Goal: Navigation & Orientation: Find specific page/section

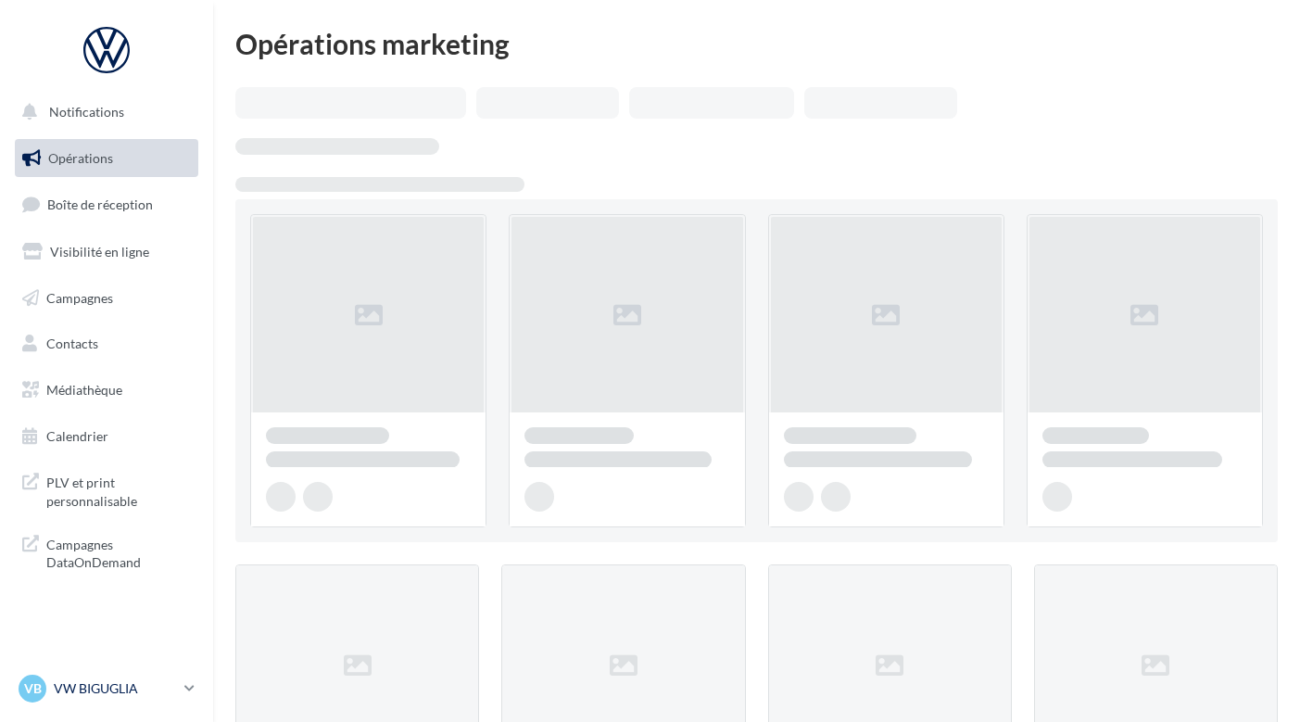
click at [193, 692] on icon at bounding box center [189, 688] width 10 height 16
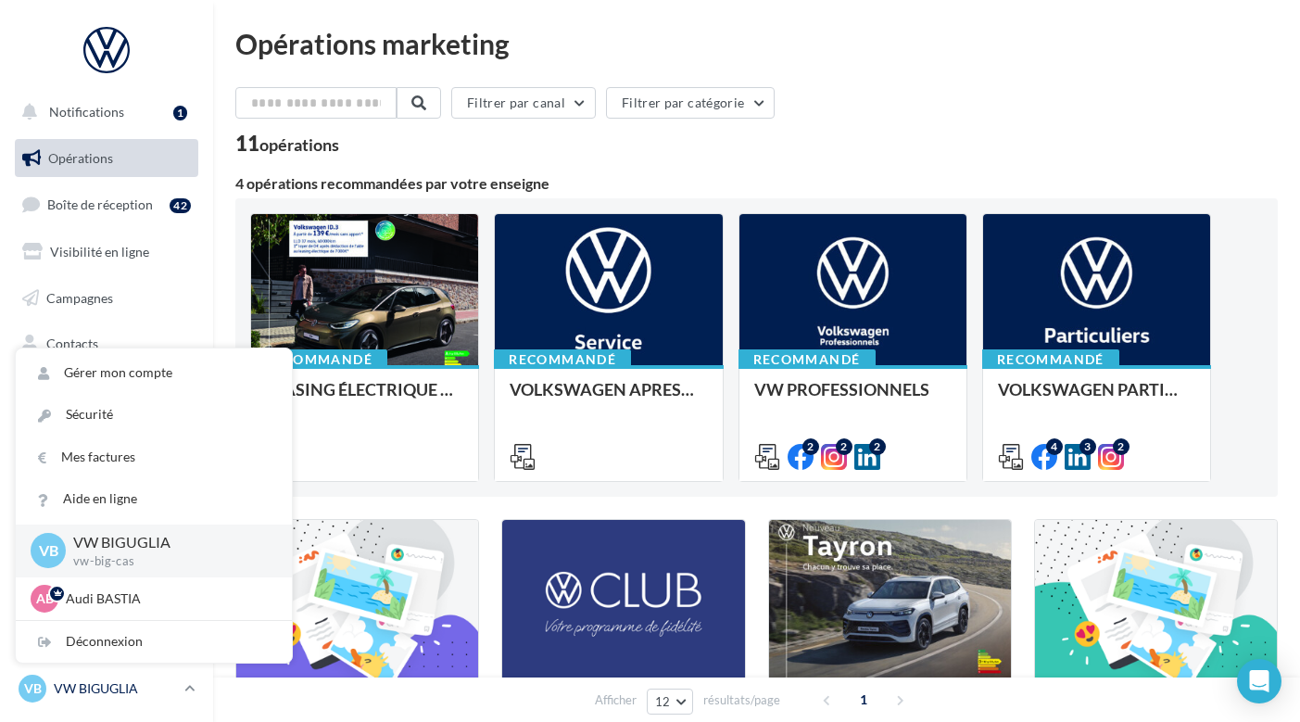
click at [192, 692] on icon at bounding box center [189, 688] width 10 height 16
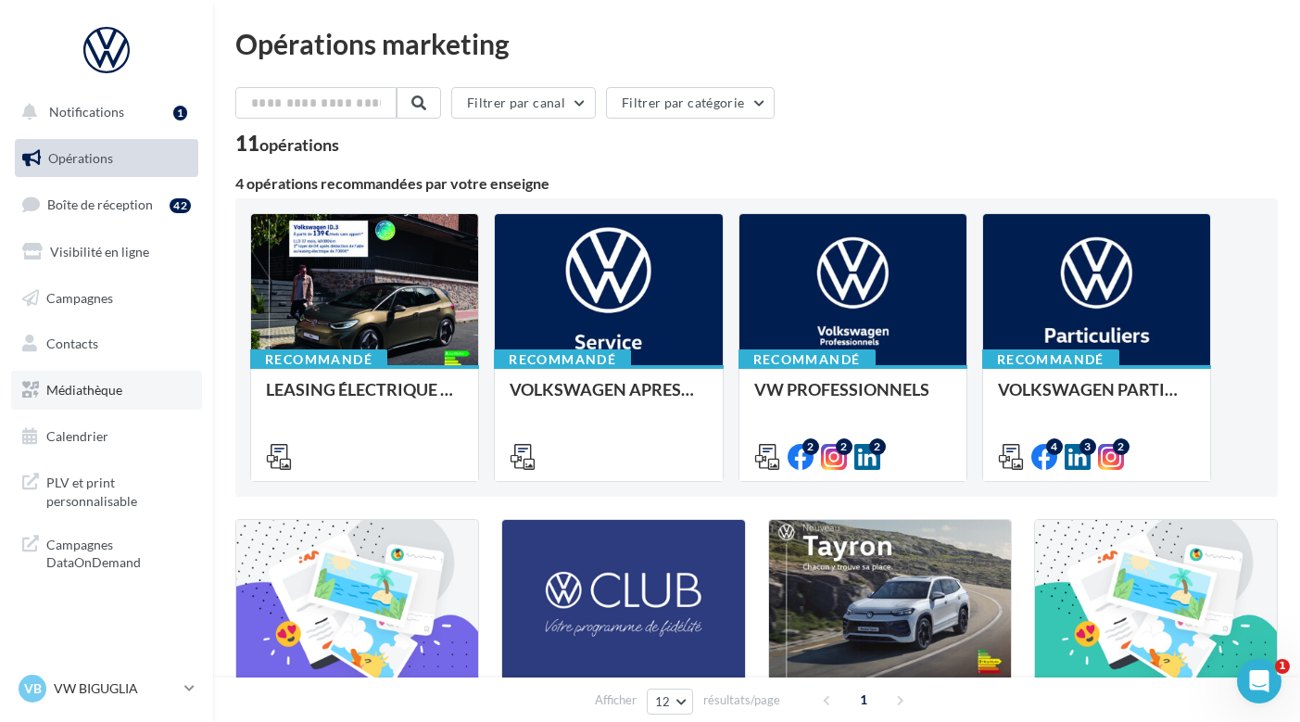
click at [132, 396] on link "Médiathèque" at bounding box center [106, 390] width 191 height 39
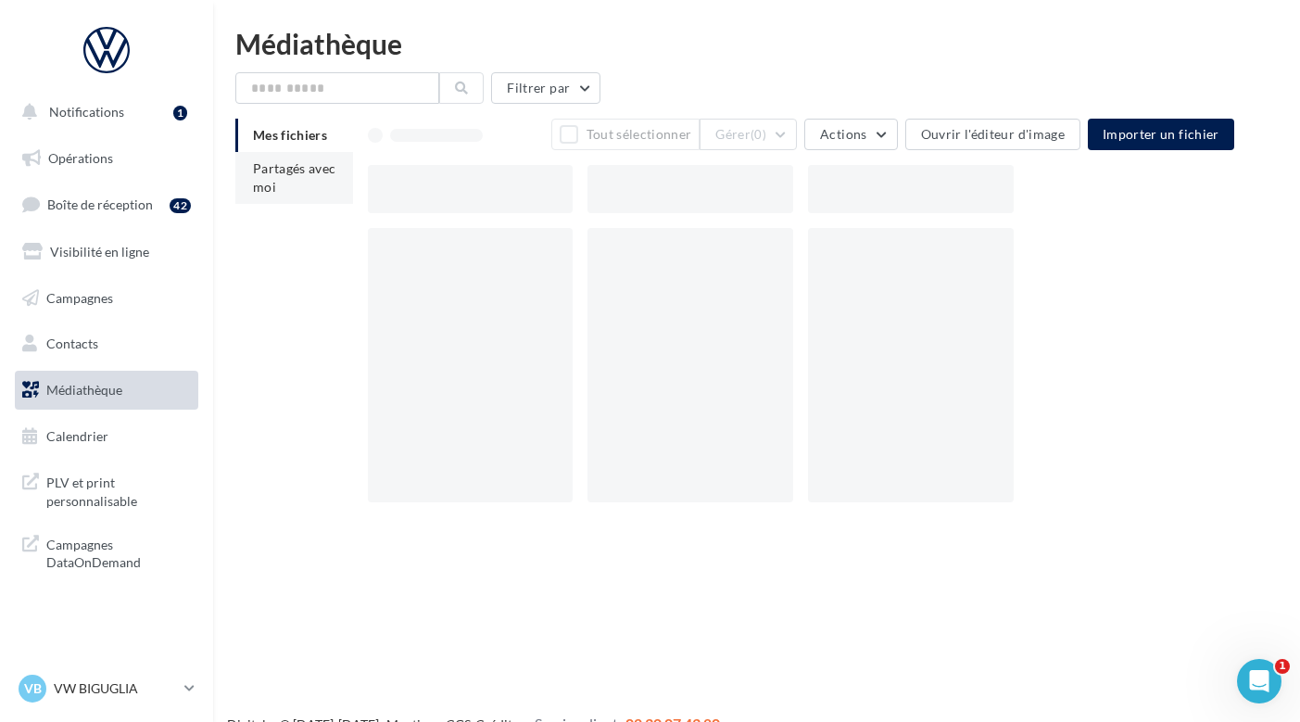
click at [287, 190] on span "Partagés avec moi" at bounding box center [294, 177] width 83 height 34
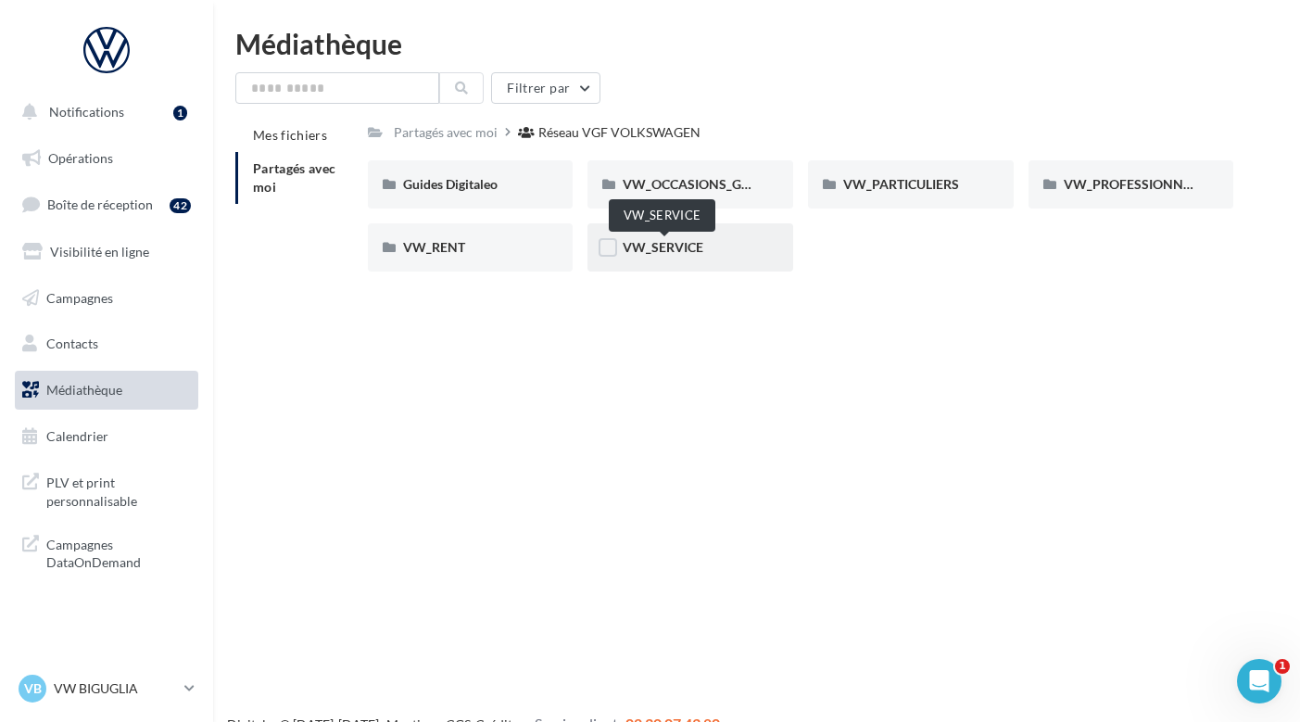
click at [693, 253] on span "VW_SERVICE" at bounding box center [662, 247] width 81 height 16
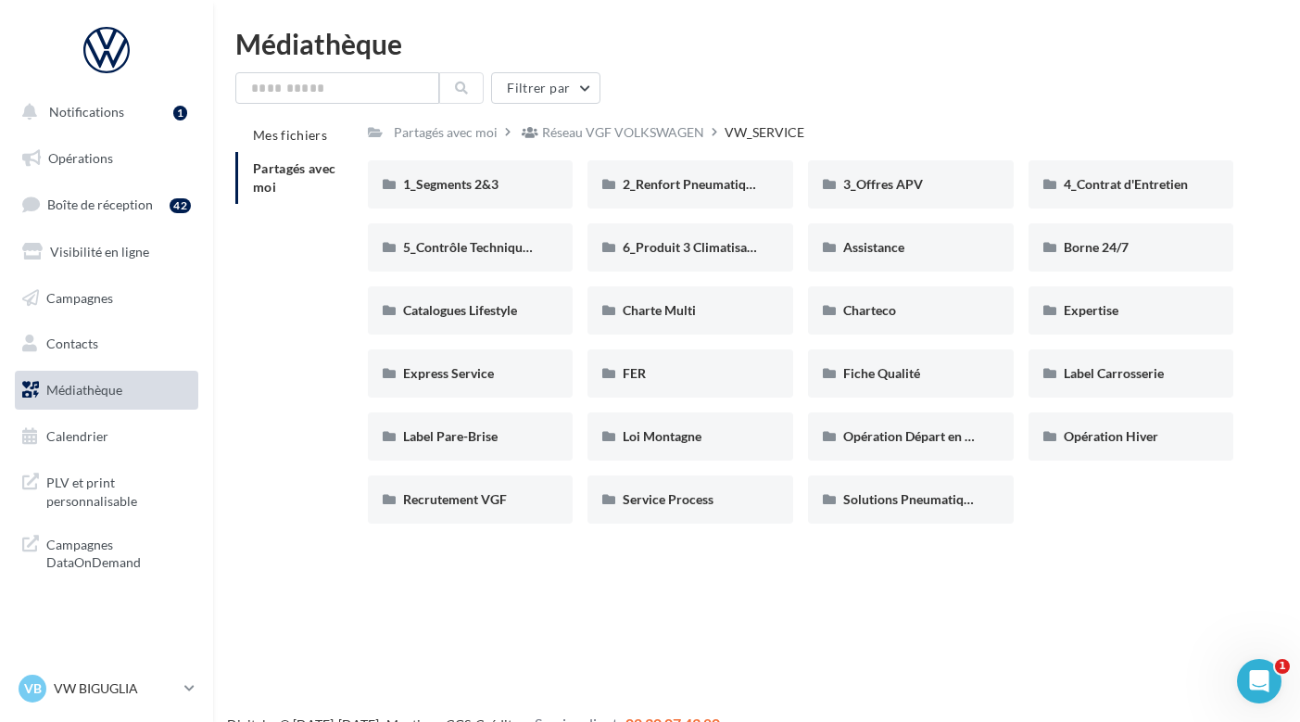
click at [299, 386] on div "Mes fichiers Partagés avec moi Partagés avec moi Réseau VGF VOLKSWAGEN VW_SERVI…" at bounding box center [763, 329] width 1057 height 420
click at [158, 688] on p "VW BIGUGLIA" at bounding box center [115, 688] width 123 height 19
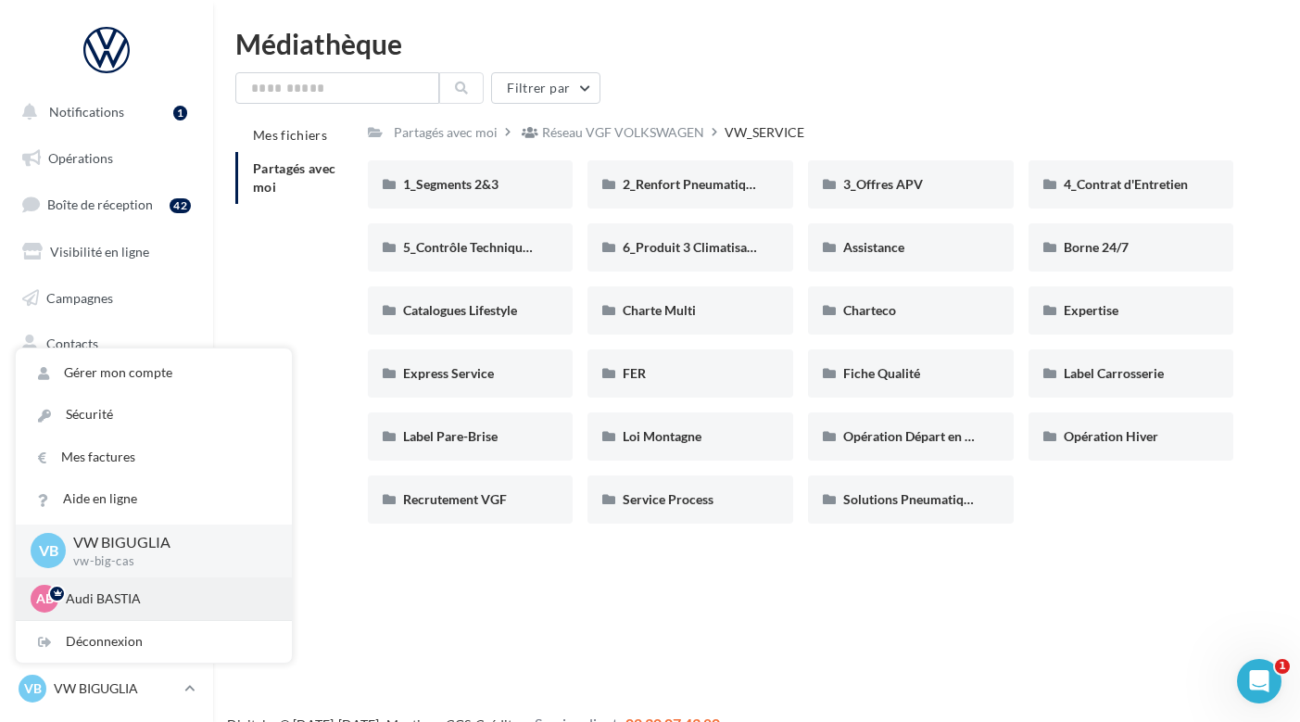
click at [154, 600] on p "Audi BASTIA" at bounding box center [168, 598] width 204 height 19
